Goal: Transaction & Acquisition: Download file/media

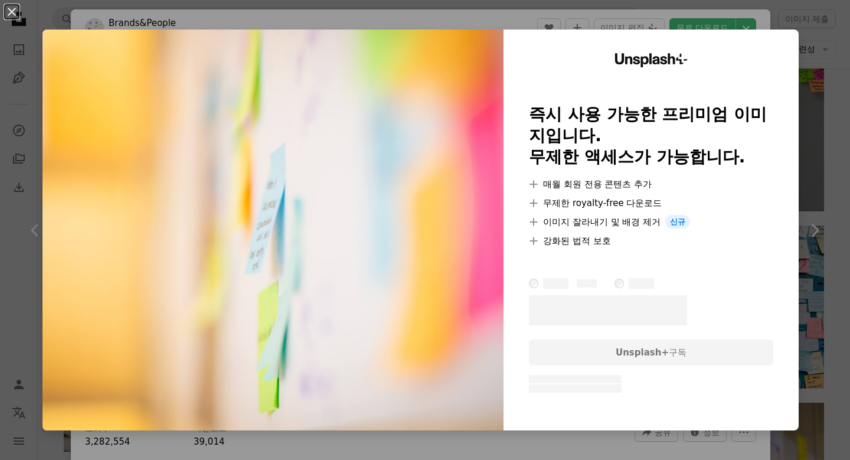
scroll to position [388, 0]
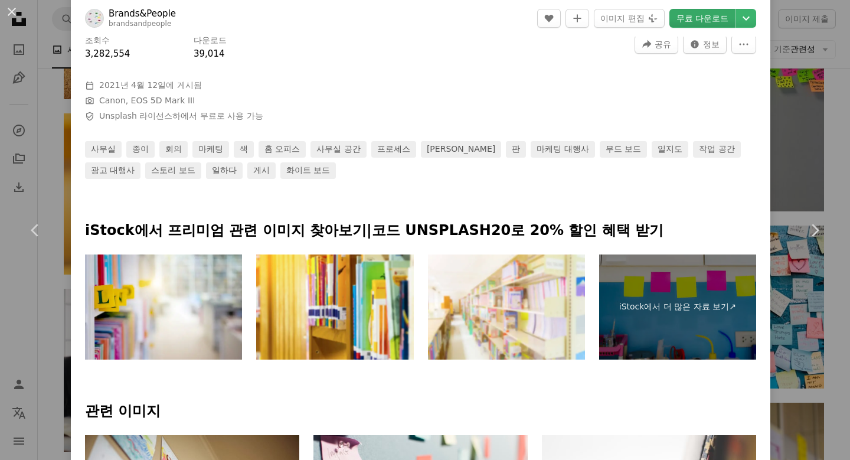
click at [735, 18] on link "무료 다운로드" at bounding box center [702, 18] width 66 height 19
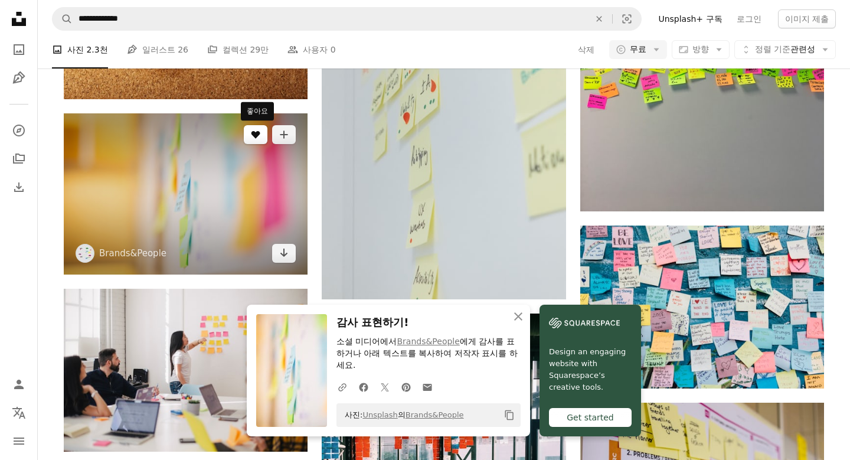
click at [249, 137] on button "A heart" at bounding box center [256, 134] width 24 height 19
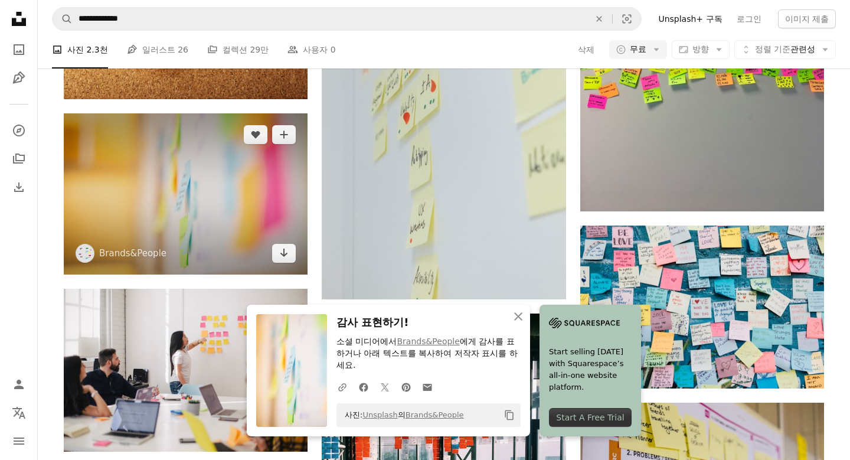
click at [179, 151] on img at bounding box center [186, 194] width 244 height 162
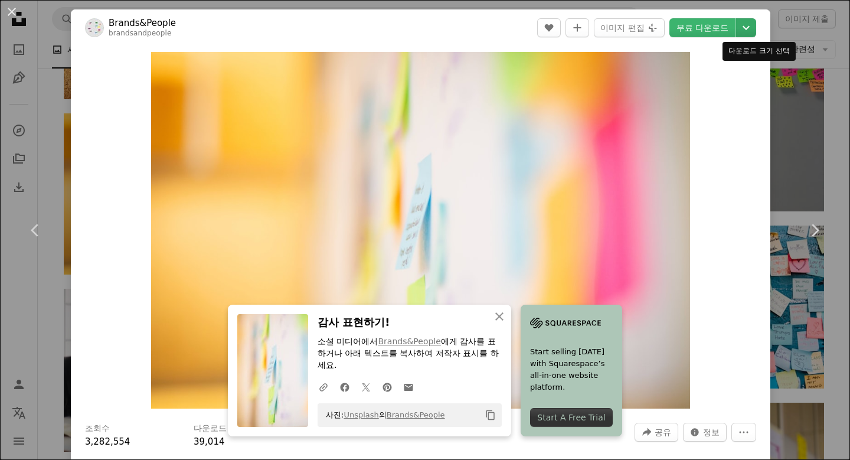
click at [751, 27] on icon "Chevron down" at bounding box center [745, 28] width 19 height 14
